Goal: Task Accomplishment & Management: Use online tool/utility

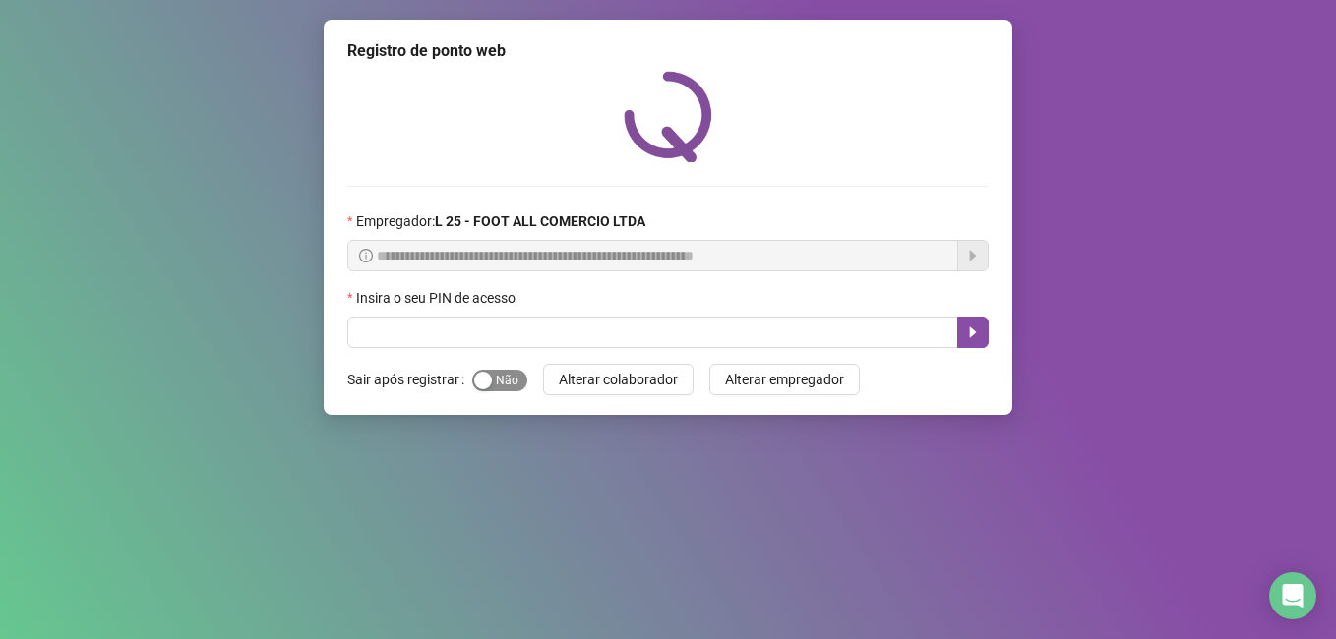
click at [496, 386] on span "Sim Não" at bounding box center [499, 381] width 55 height 22
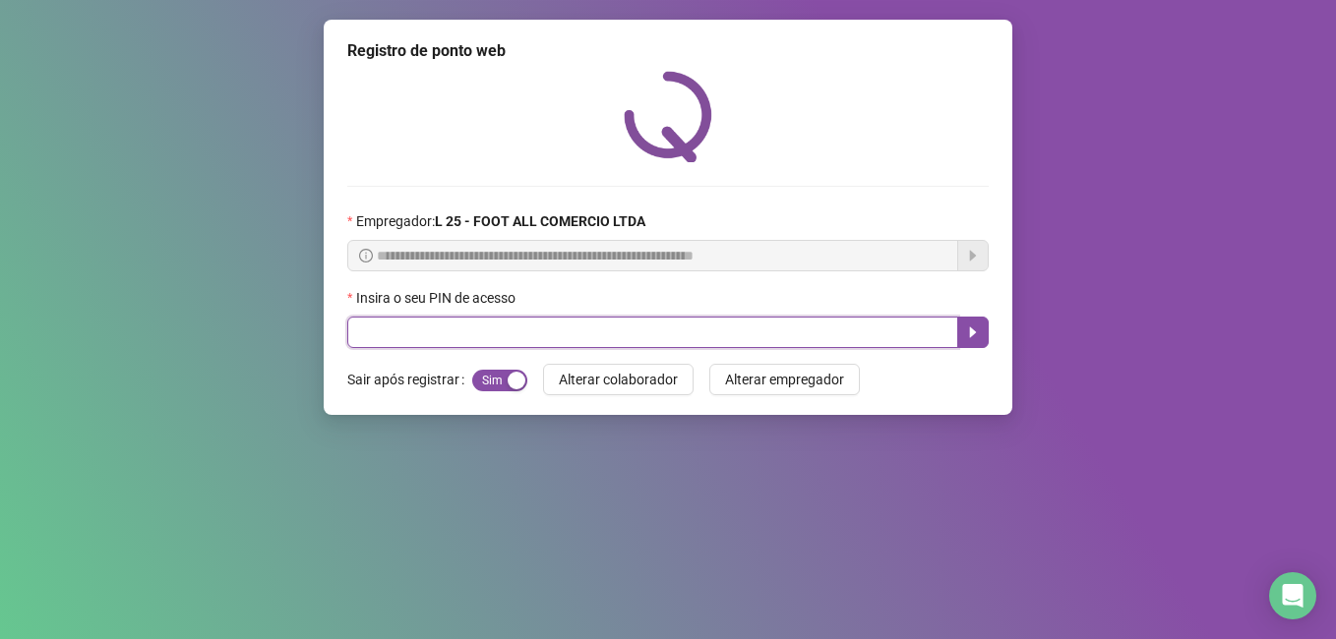
click at [439, 334] on input "text" at bounding box center [652, 332] width 611 height 31
type input "*****"
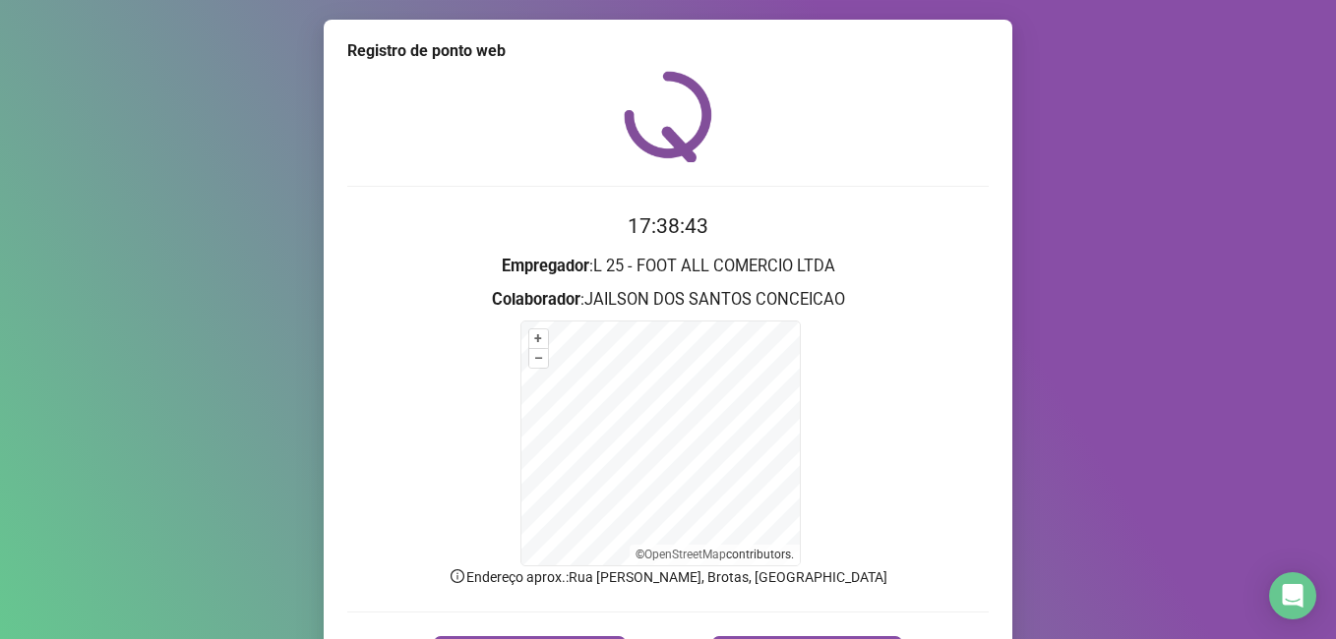
scroll to position [39, 0]
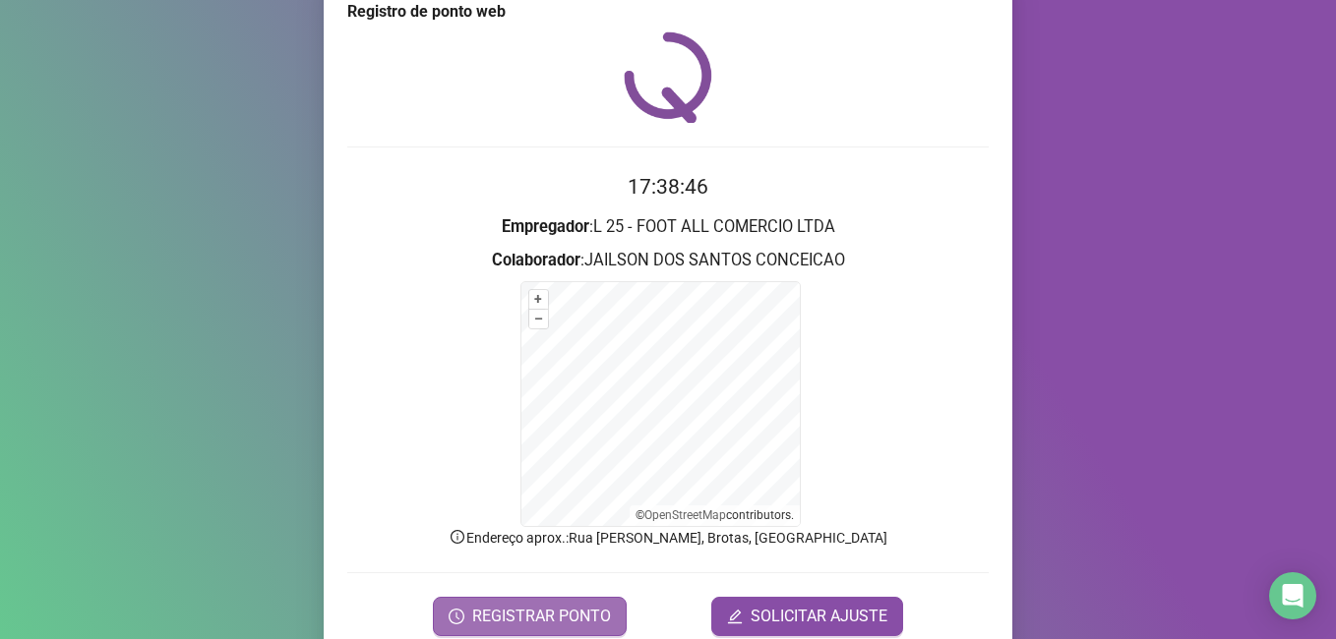
click at [527, 617] on span "REGISTRAR PONTO" at bounding box center [541, 617] width 139 height 24
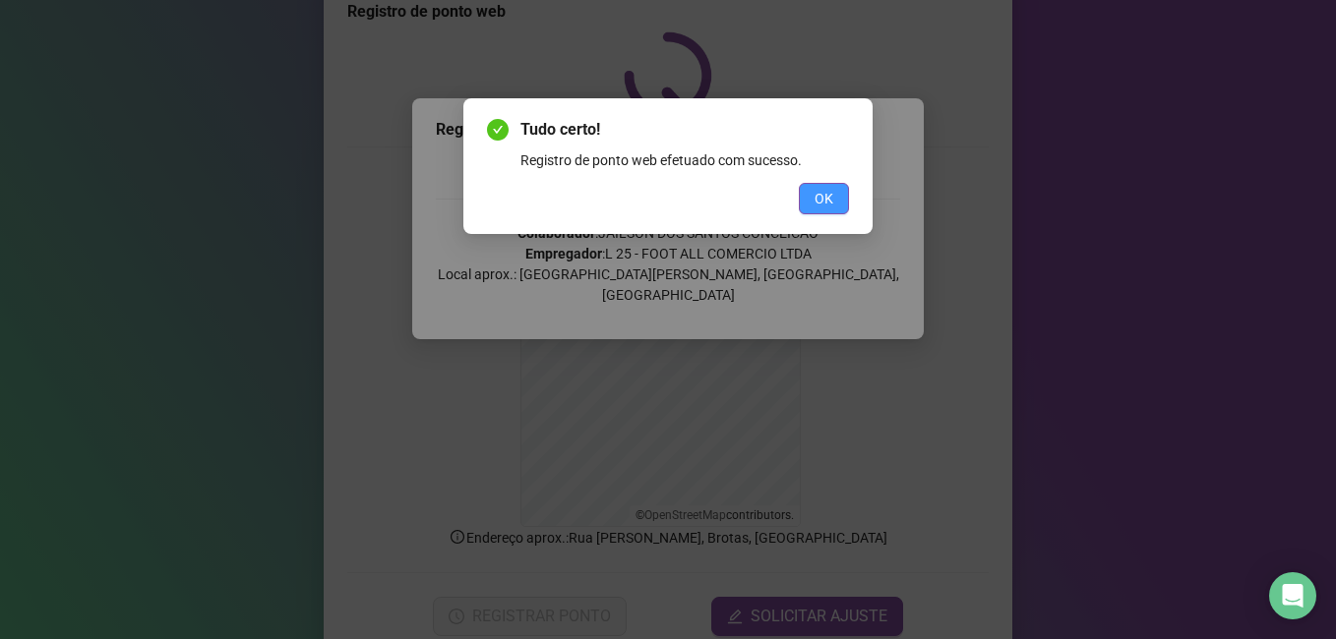
click at [816, 199] on span "OK" at bounding box center [823, 199] width 19 height 22
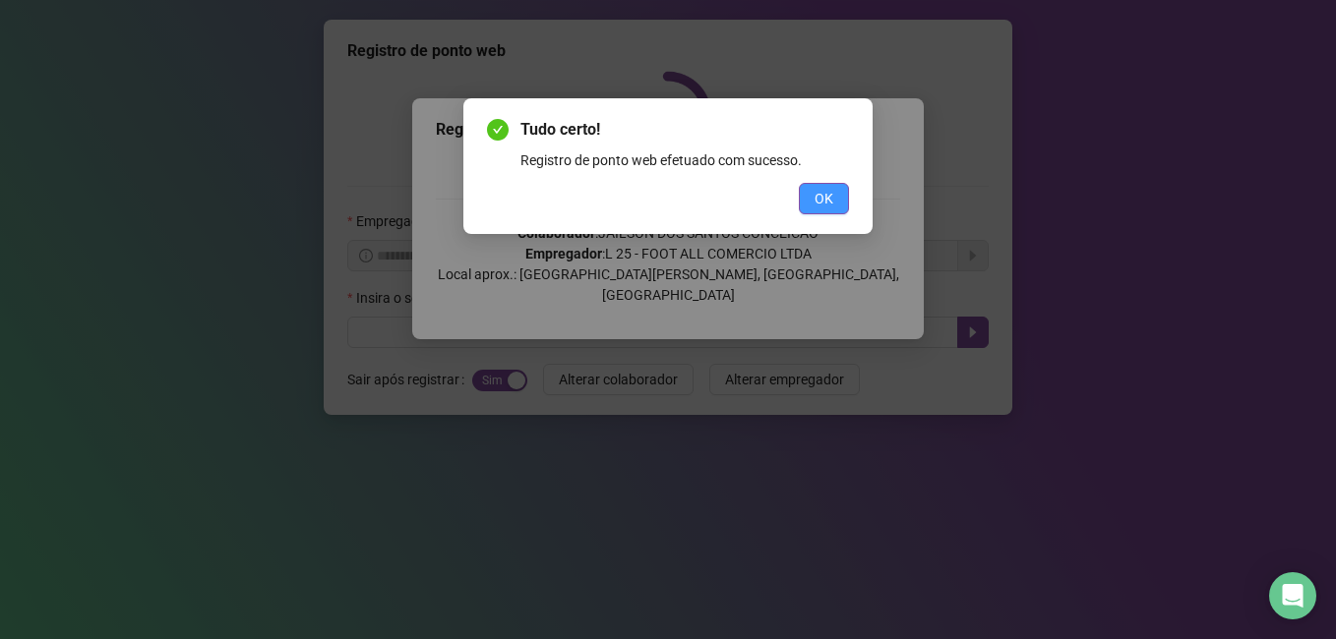
scroll to position [0, 0]
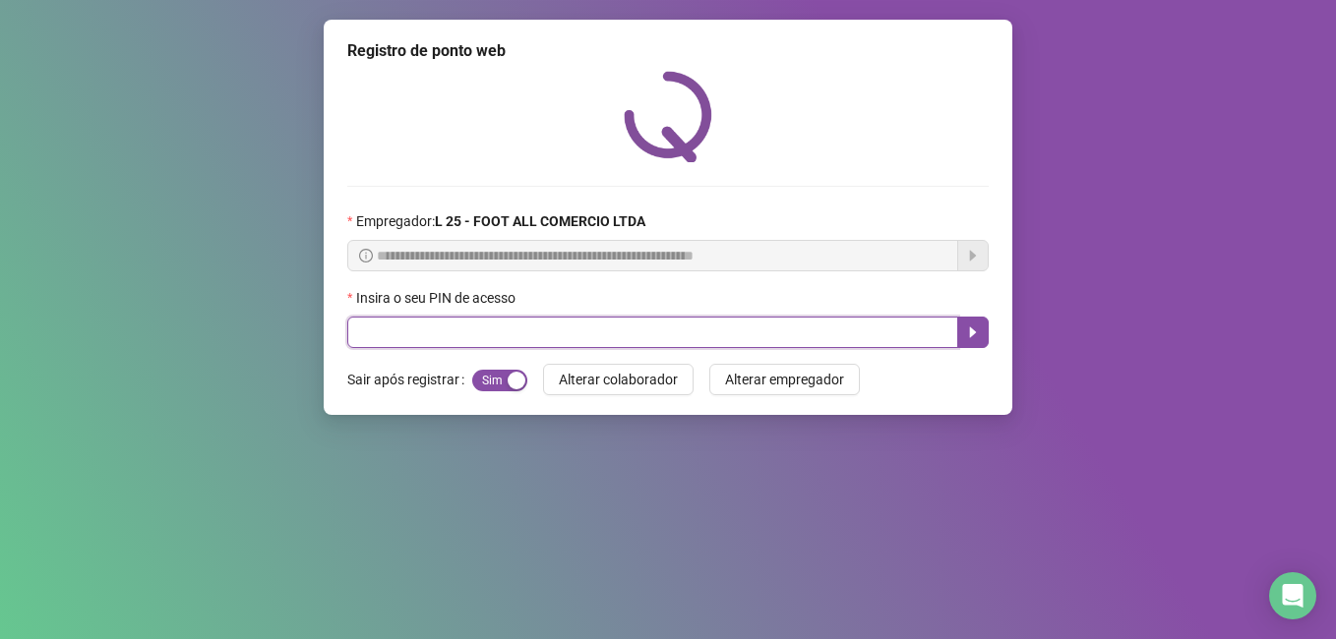
click at [632, 334] on input "text" at bounding box center [652, 332] width 611 height 31
click at [964, 337] on button "button" at bounding box center [972, 332] width 31 height 31
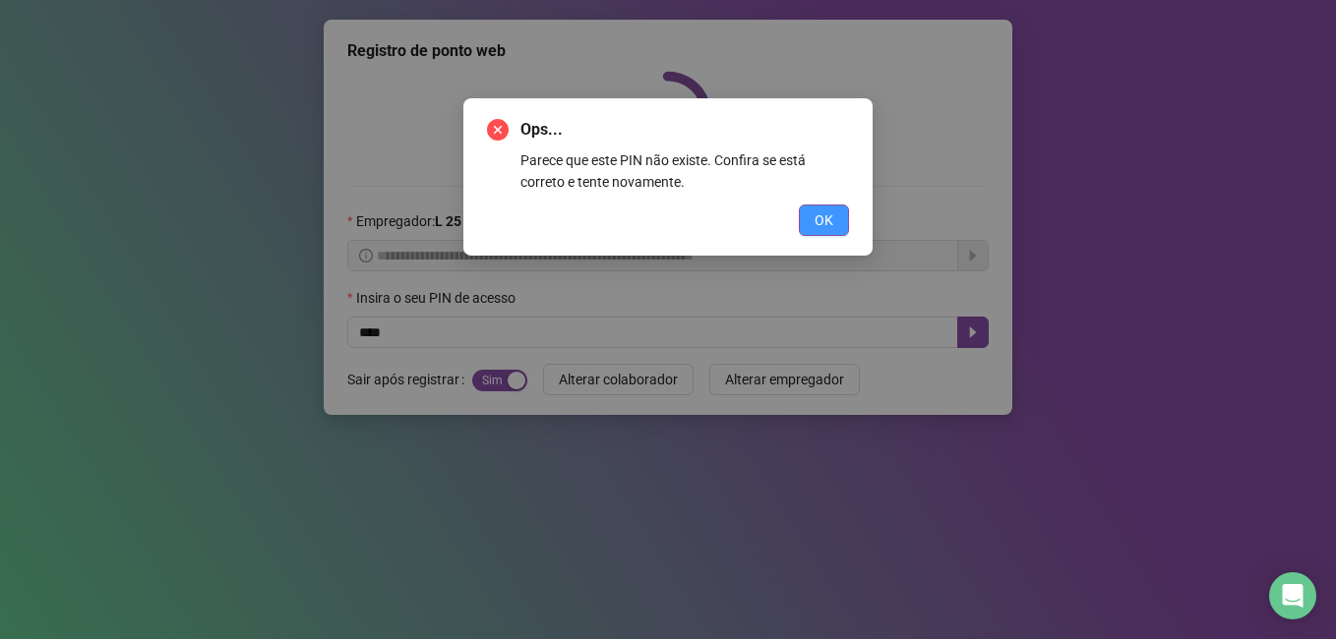
click at [811, 217] on button "OK" at bounding box center [824, 220] width 50 height 31
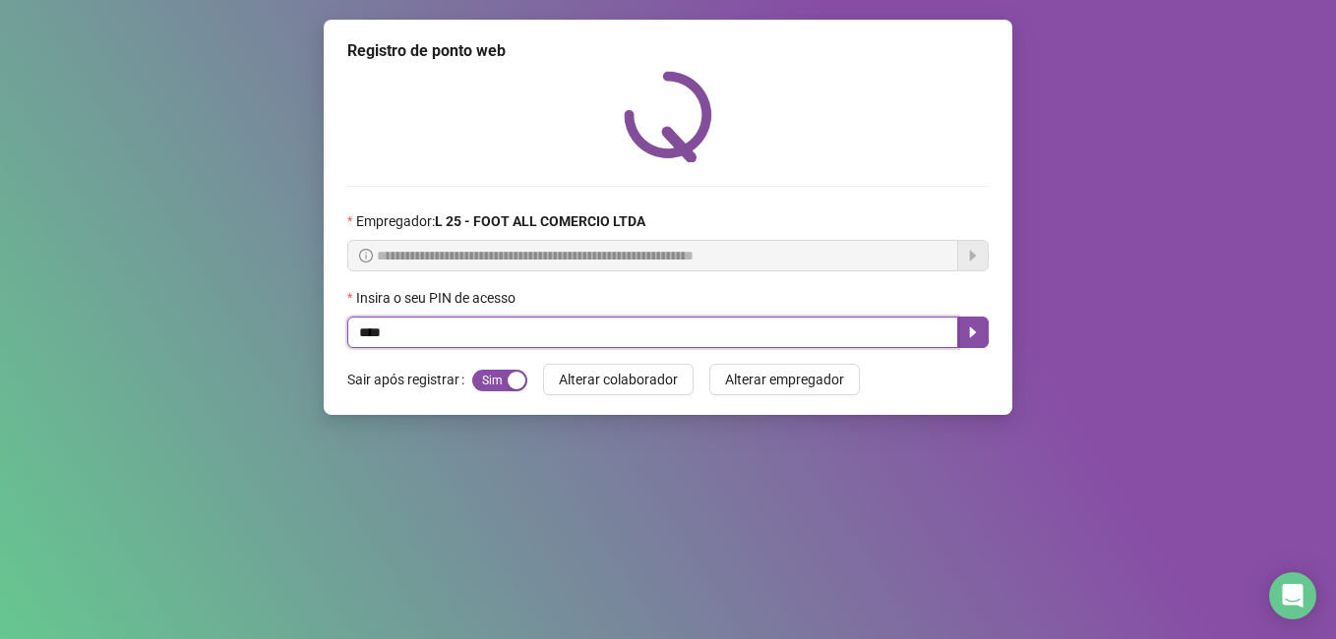
type input "*****"
click at [985, 326] on button "button" at bounding box center [972, 332] width 31 height 31
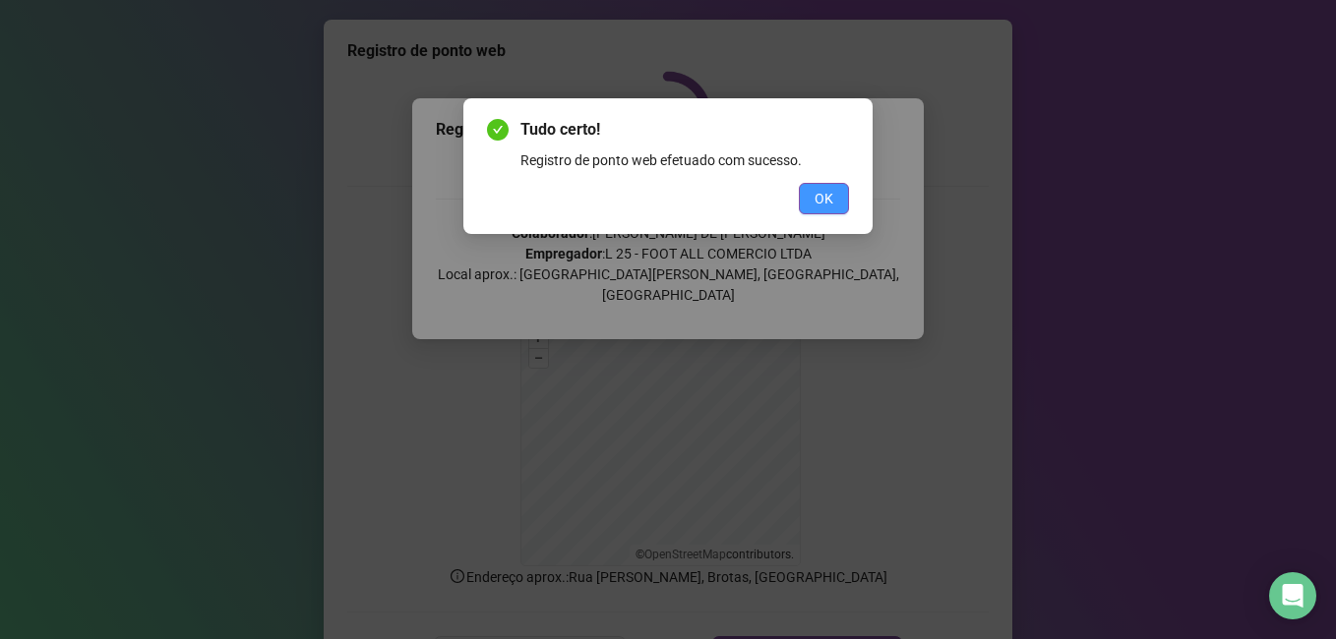
click at [809, 201] on button "OK" at bounding box center [824, 198] width 50 height 31
